Goal: Information Seeking & Learning: Learn about a topic

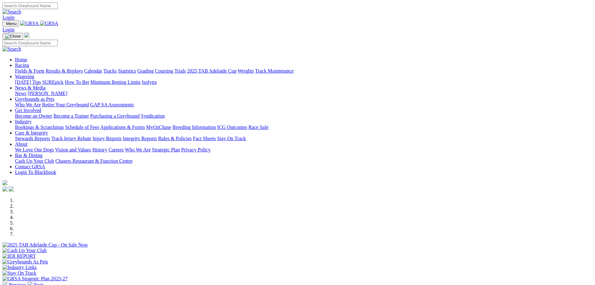
click at [29, 63] on link "Racing" at bounding box center [22, 65] width 14 height 5
click at [44, 68] on link "Fields & Form" at bounding box center [29, 70] width 29 height 5
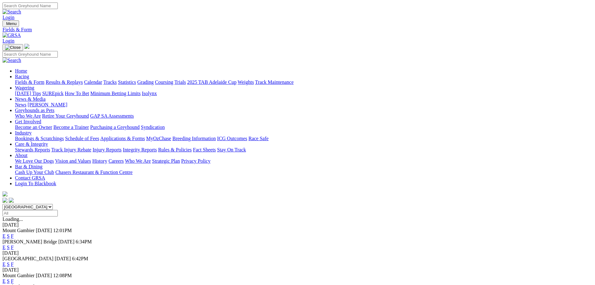
click at [14, 261] on link "F" at bounding box center [12, 263] width 3 height 5
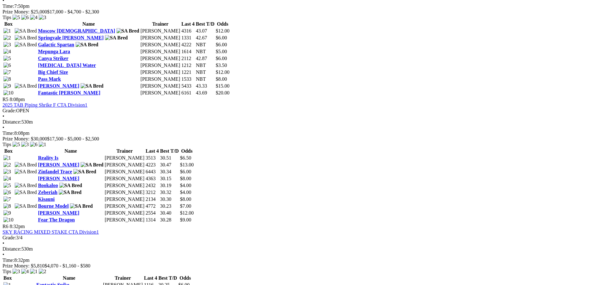
scroll to position [750, 0]
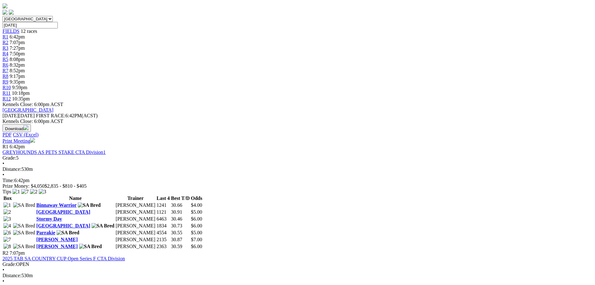
scroll to position [250, 0]
